Goal: Use online tool/utility: Utilize a website feature to perform a specific function

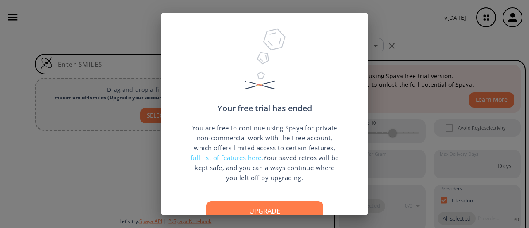
scroll to position [41, 0]
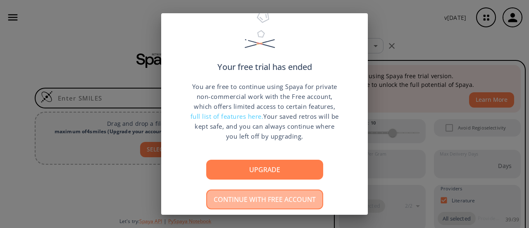
click at [275, 199] on button "Continue with free account" at bounding box center [264, 199] width 117 height 20
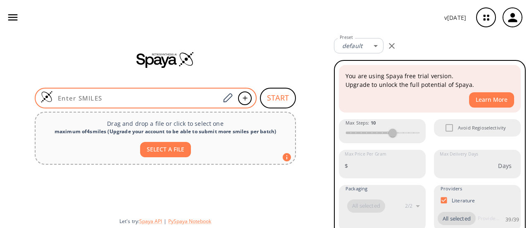
click at [112, 96] on input at bounding box center [136, 98] width 167 height 8
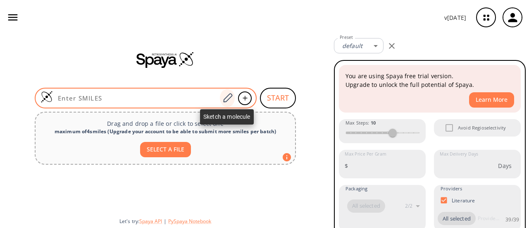
click at [231, 97] on icon at bounding box center [227, 98] width 11 height 11
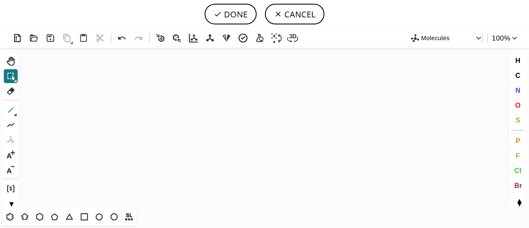
click at [11, 112] on icon at bounding box center [10, 110] width 11 height 11
drag, startPoint x: 148, startPoint y: 151, endPoint x: 192, endPoint y: 115, distance: 56.6
click at [192, 115] on icon "Created with [PERSON_NAME] 2.3.0 C H 3 C H 3" at bounding box center [264, 128] width 484 height 160
drag, startPoint x: 160, startPoint y: 138, endPoint x: 182, endPoint y: 154, distance: 26.6
drag, startPoint x: 176, startPoint y: 147, endPoint x: 200, endPoint y: 128, distance: 30.1
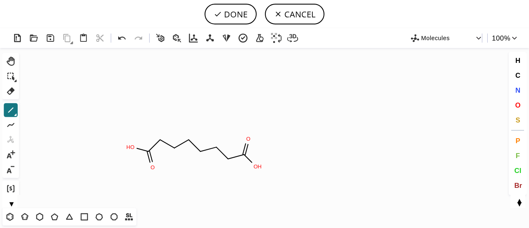
drag, startPoint x: 130, startPoint y: 152, endPoint x: 130, endPoint y: 147, distance: 4.6
click at [55, 218] on icon at bounding box center [54, 216] width 11 height 11
click at [11, 107] on icon at bounding box center [10, 110] width 11 height 11
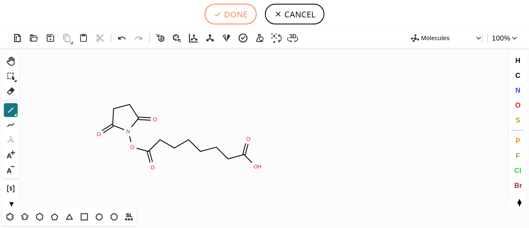
click at [222, 14] on icon at bounding box center [218, 14] width 8 height 8
type input "C(=O)(ON1C(=O)CCC1=O)CCCCCCC(=O)O"
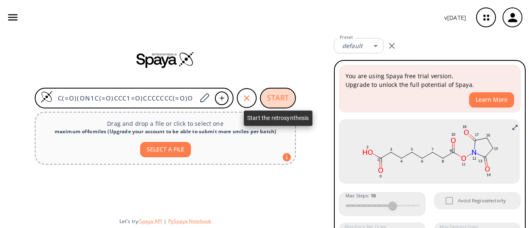
click at [282, 96] on button "START" at bounding box center [278, 98] width 36 height 21
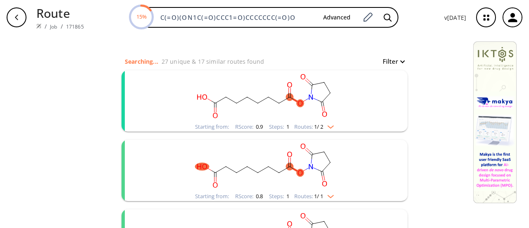
scroll to position [83, 0]
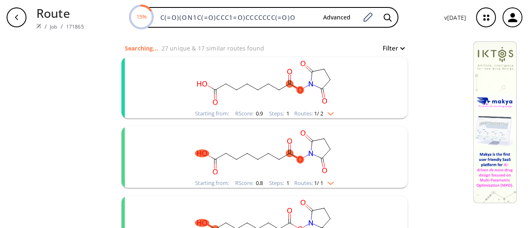
click at [387, 70] on div "Starting from: RScore : 0.9 Steps : 1 Routes: 1 / 2" at bounding box center [264, 87] width 286 height 61
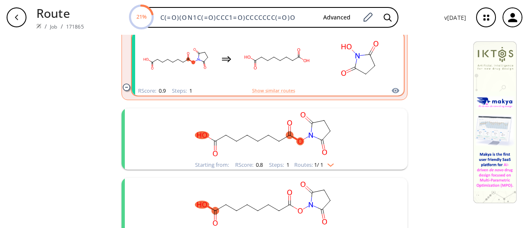
scroll to position [165, 0]
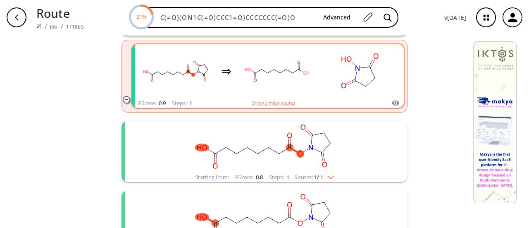
click at [322, 90] on rect "clusters" at bounding box center [359, 71] width 74 height 52
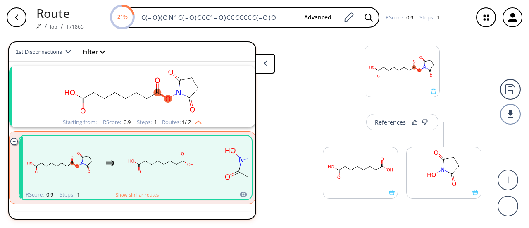
scroll to position [28, 0]
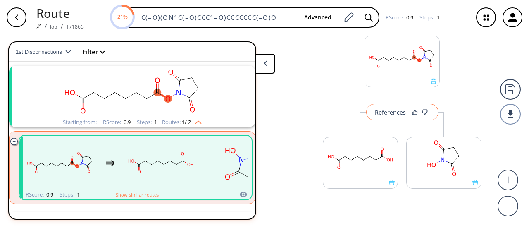
click at [384, 114] on div "References" at bounding box center [390, 111] width 31 height 5
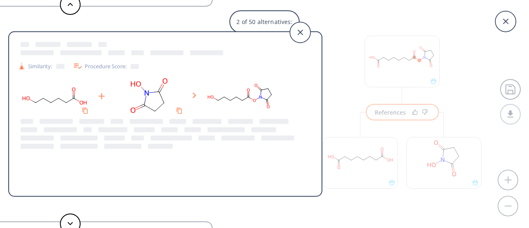
click at [415, 114] on div "2 of 50 alternatives: Similarity: Procedure Score: Similarity: Procedure Score:…" at bounding box center [264, 114] width 529 height 228
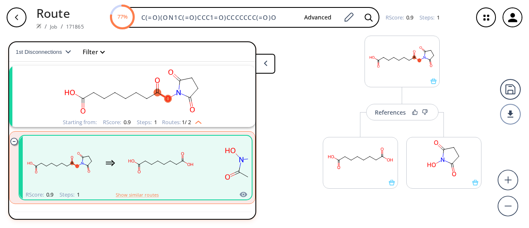
click at [112, 88] on rect "clusters" at bounding box center [132, 92] width 215 height 52
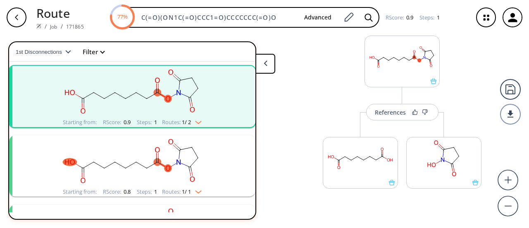
click at [112, 88] on rect "clusters" at bounding box center [132, 92] width 215 height 52
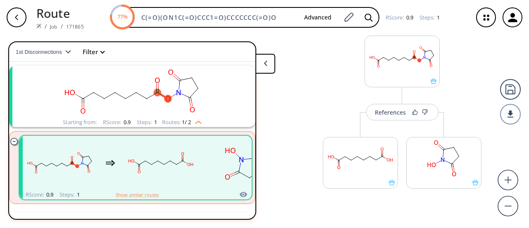
click at [122, 100] on ellipse "clusters" at bounding box center [125, 98] width 7 height 7
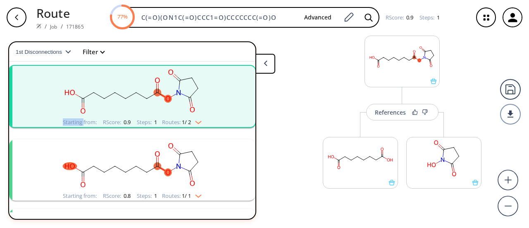
click at [122, 100] on ellipse "clusters" at bounding box center [125, 98] width 7 height 7
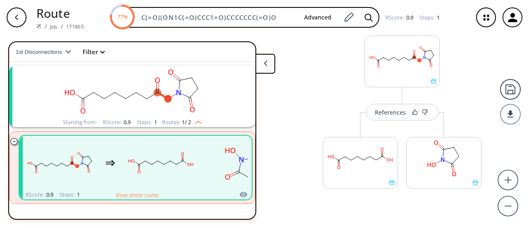
click at [122, 100] on ellipse "clusters" at bounding box center [125, 98] width 7 height 7
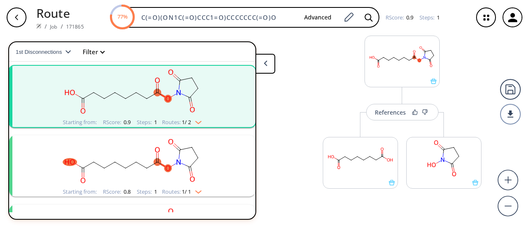
click at [122, 100] on ellipse "clusters" at bounding box center [125, 98] width 7 height 7
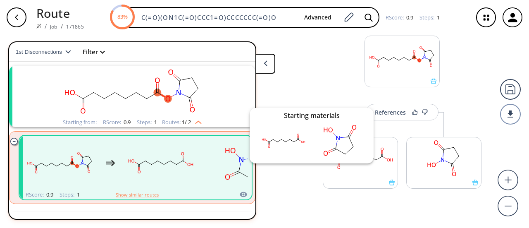
click at [241, 190] on icon "clusters" at bounding box center [243, 194] width 8 height 10
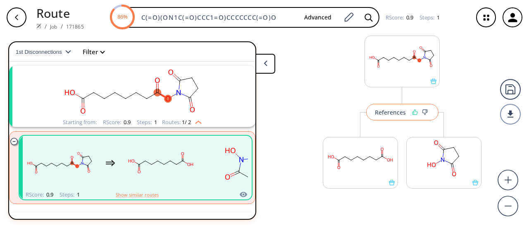
click at [412, 111] on icon at bounding box center [414, 111] width 5 height 5
click at [410, 111] on icon at bounding box center [413, 112] width 6 height 6
click at [423, 114] on icon at bounding box center [426, 112] width 6 height 6
click at [422, 113] on icon at bounding box center [425, 112] width 6 height 6
click at [397, 113] on div "References" at bounding box center [386, 111] width 31 height 5
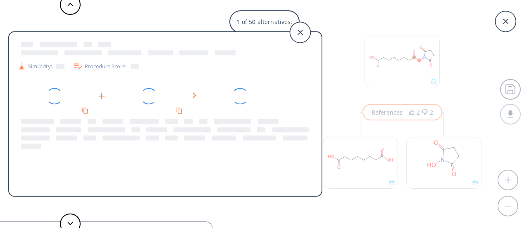
click at [394, 113] on div "1 of 50 alternatives: Similarity: Procedure Score: Similarity: Procedure Score:…" at bounding box center [264, 114] width 529 height 228
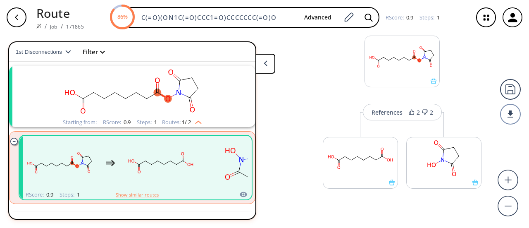
click at [394, 113] on div "References" at bounding box center [386, 111] width 31 height 5
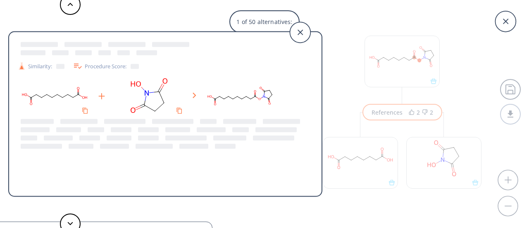
click at [82, 126] on div at bounding box center [165, 133] width 296 height 33
click at [48, 119] on div at bounding box center [37, 121] width 33 height 5
click at [48, 53] on div at bounding box center [88, 53] width 143 height 8
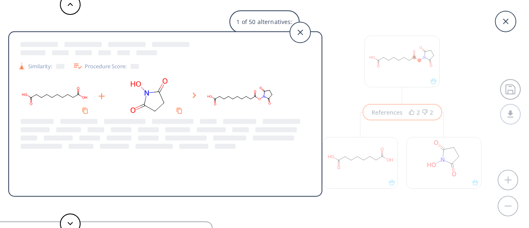
click at [50, 51] on div at bounding box center [88, 53] width 143 height 8
click at [114, 144] on div at bounding box center [165, 133] width 296 height 33
click at [110, 68] on div "Procedure Score:" at bounding box center [106, 66] width 66 height 10
drag, startPoint x: 121, startPoint y: 67, endPoint x: 130, endPoint y: 67, distance: 9.1
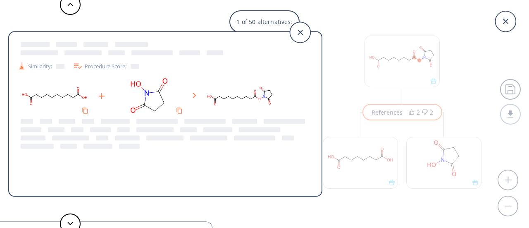
click at [126, 67] on div "Procedure Score:" at bounding box center [106, 66] width 66 height 10
click at [136, 67] on div at bounding box center [135, 66] width 8 height 5
click at [237, 144] on div at bounding box center [165, 133] width 296 height 33
click at [195, 88] on div at bounding box center [165, 96] width 296 height 42
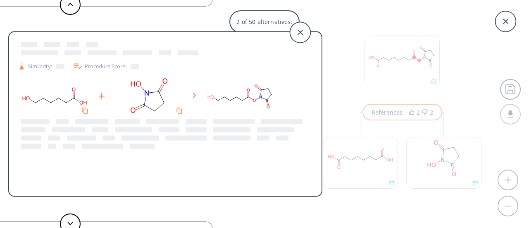
click at [195, 88] on div at bounding box center [165, 96] width 296 height 42
click at [137, 95] on rect at bounding box center [149, 96] width 74 height 42
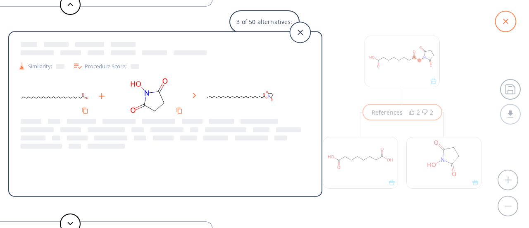
click at [511, 19] on icon at bounding box center [505, 21] width 21 height 21
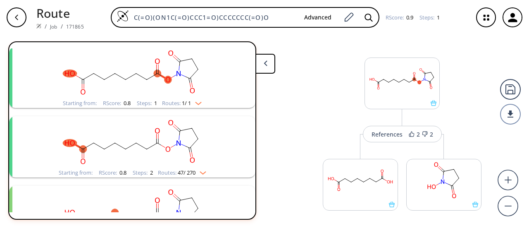
scroll to position [0, 0]
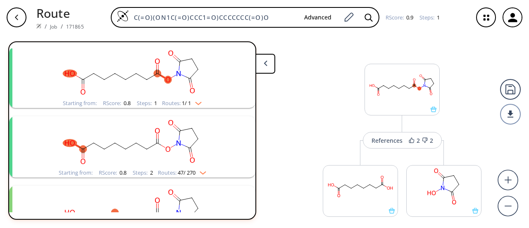
click at [29, 15] on button "button" at bounding box center [16, 17] width 26 height 26
click at [19, 16] on icon "button" at bounding box center [16, 17] width 7 height 7
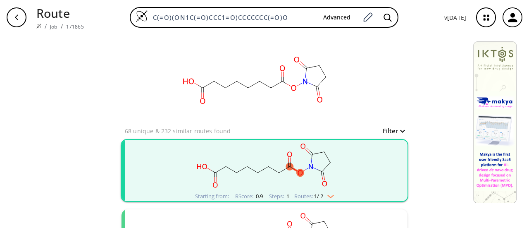
click at [326, 195] on img "clusters" at bounding box center [328, 194] width 11 height 7
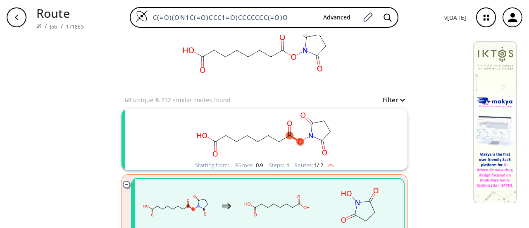
scroll to position [41, 0]
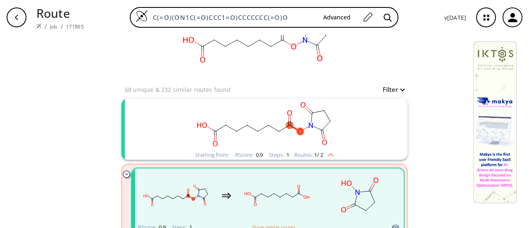
click at [355, 134] on rect "clusters" at bounding box center [264, 124] width 215 height 52
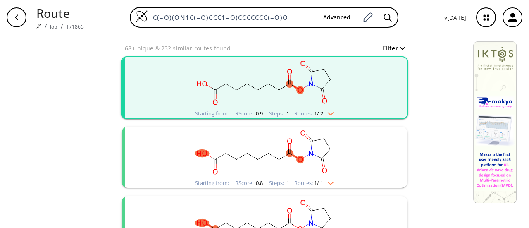
scroll to position [0, 0]
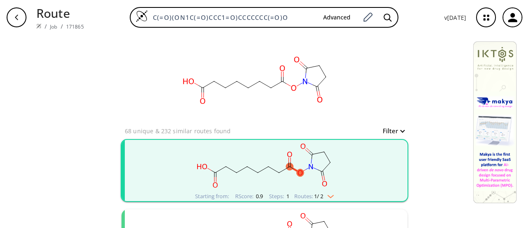
click at [357, 178] on rect "clusters" at bounding box center [264, 166] width 215 height 52
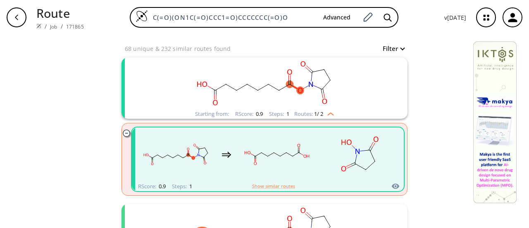
scroll to position [83, 0]
click at [288, 161] on rect "clusters" at bounding box center [277, 154] width 74 height 52
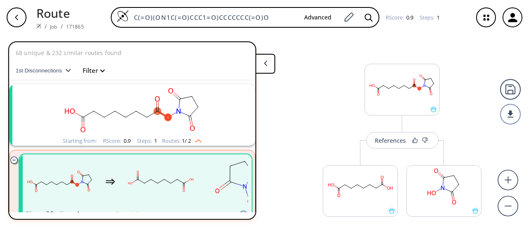
click at [58, 69] on span "1st Disconnections" at bounding box center [41, 70] width 50 height 6
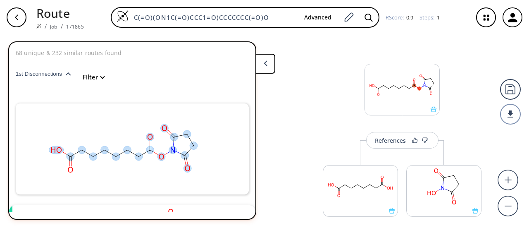
click at [58, 69] on button "1st Disconnections" at bounding box center [47, 73] width 62 height 26
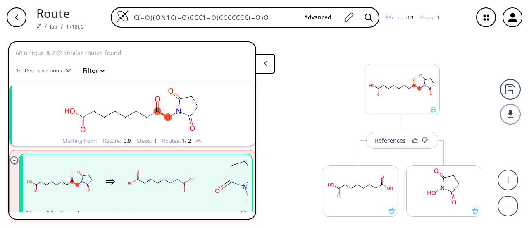
click at [114, 132] on rect "clusters" at bounding box center [132, 110] width 215 height 52
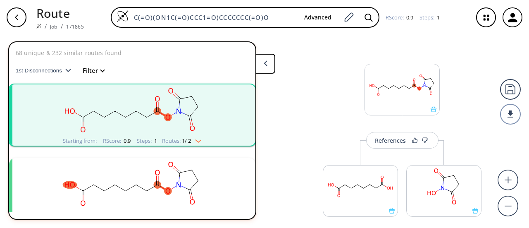
click at [119, 125] on rect "clusters" at bounding box center [132, 110] width 215 height 52
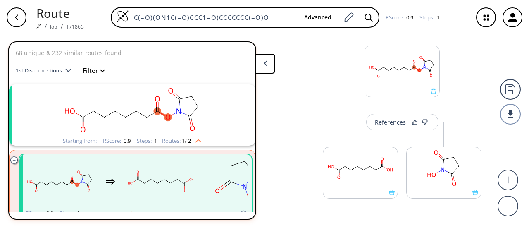
scroll to position [28, 0]
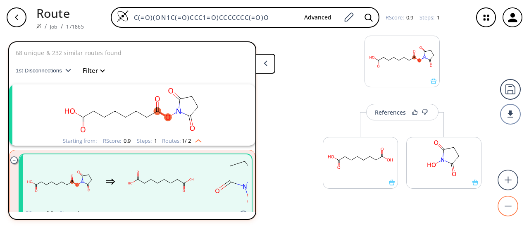
click at [511, 209] on circle at bounding box center [508, 206] width 20 height 20
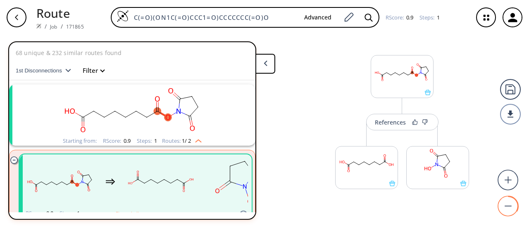
click at [511, 209] on circle at bounding box center [508, 206] width 20 height 20
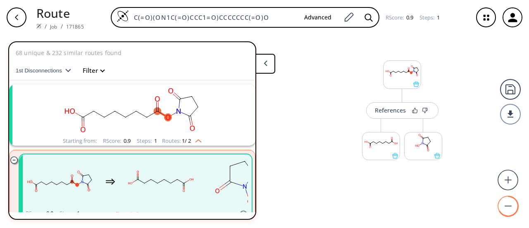
scroll to position [0, 0]
click at [391, 114] on button "References" at bounding box center [402, 110] width 72 height 17
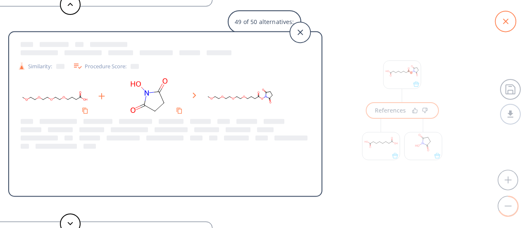
click at [509, 17] on icon at bounding box center [505, 21] width 21 height 21
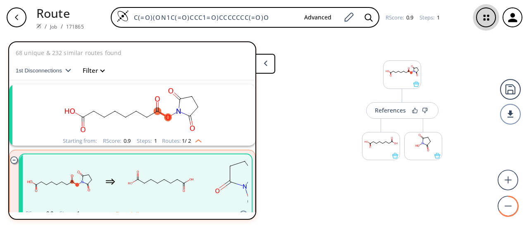
click at [483, 13] on icon "button" at bounding box center [486, 18] width 22 height 22
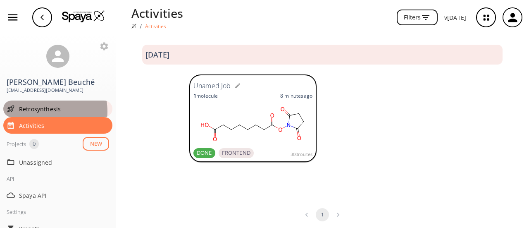
click at [46, 111] on span "Retrosynthesis" at bounding box center [64, 109] width 90 height 9
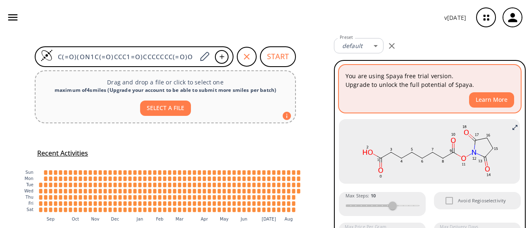
click at [395, 91] on div "You are using Spaya free trial version. Upgrade to unlock the full potential of…" at bounding box center [430, 89] width 182 height 48
click at [481, 101] on button "Learn More" at bounding box center [491, 99] width 45 height 15
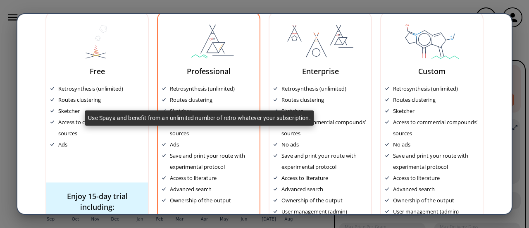
scroll to position [69, 0]
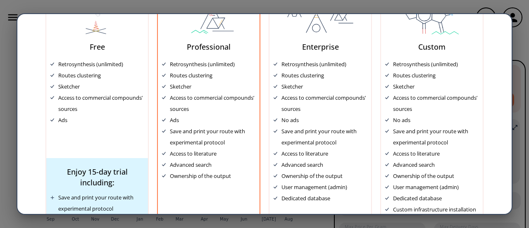
click at [212, 118] on div "Ads" at bounding box center [208, 119] width 93 height 11
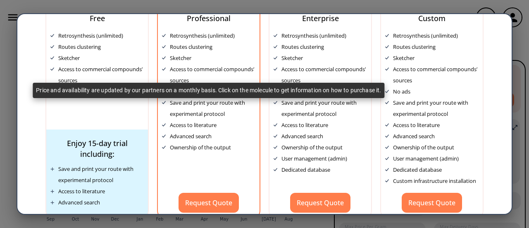
scroll to position [110, 0]
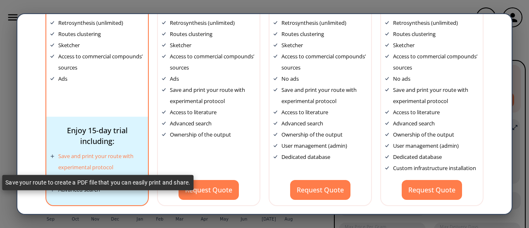
click at [90, 158] on div "Save and print your route with experimental protocol" at bounding box center [101, 161] width 86 height 22
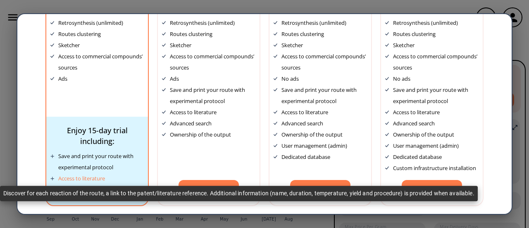
click at [90, 178] on div "Access to literature" at bounding box center [81, 178] width 47 height 11
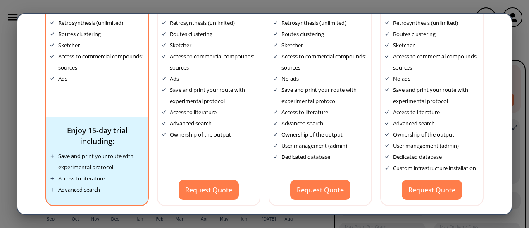
click at [91, 134] on div "Enjoy 15-day trial including:" at bounding box center [96, 135] width 93 height 21
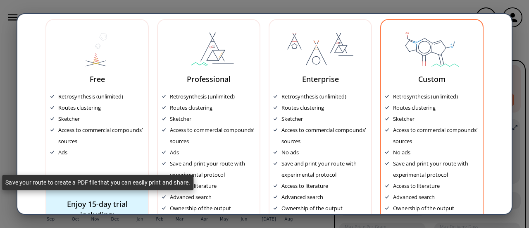
scroll to position [0, 0]
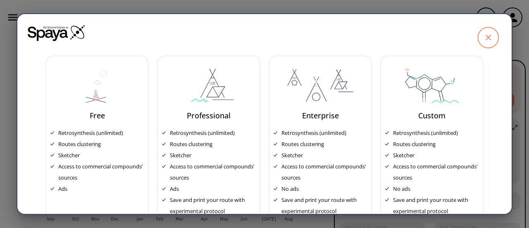
click at [478, 44] on icon at bounding box center [488, 37] width 21 height 21
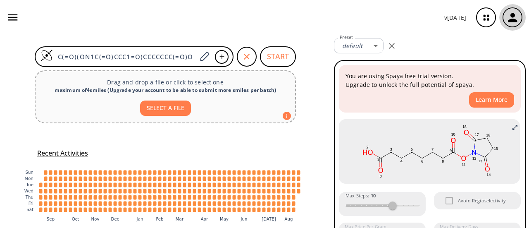
click at [515, 13] on icon "button" at bounding box center [513, 18] width 14 height 14
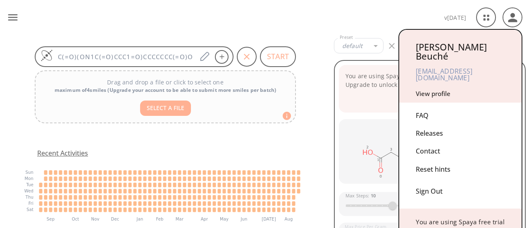
click at [427, 182] on div "Sign Out" at bounding box center [460, 189] width 89 height 22
